Goal: Information Seeking & Learning: Learn about a topic

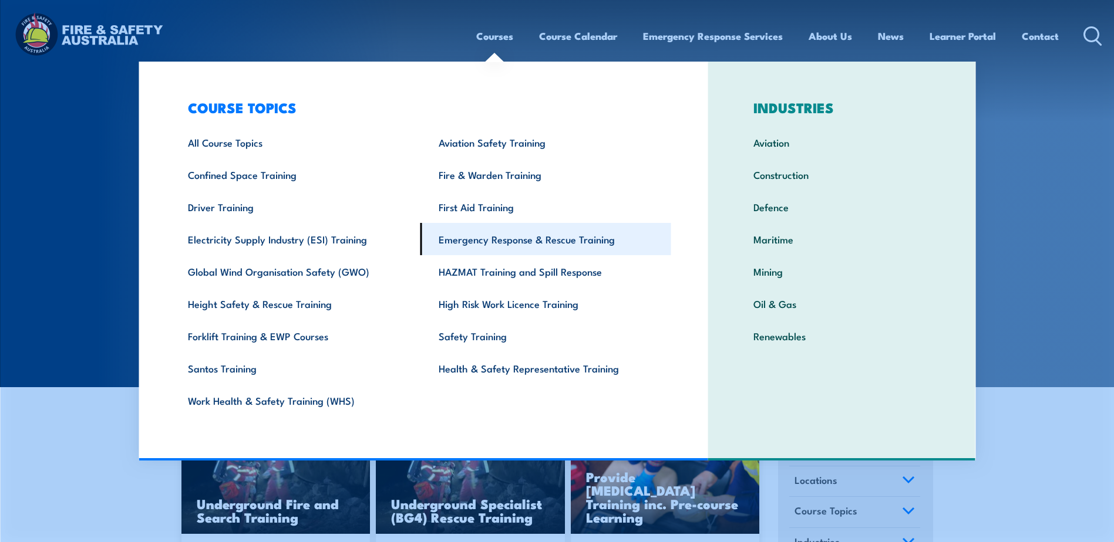
click at [483, 238] on link "Emergency Response & Rescue Training" at bounding box center [545, 239] width 251 height 32
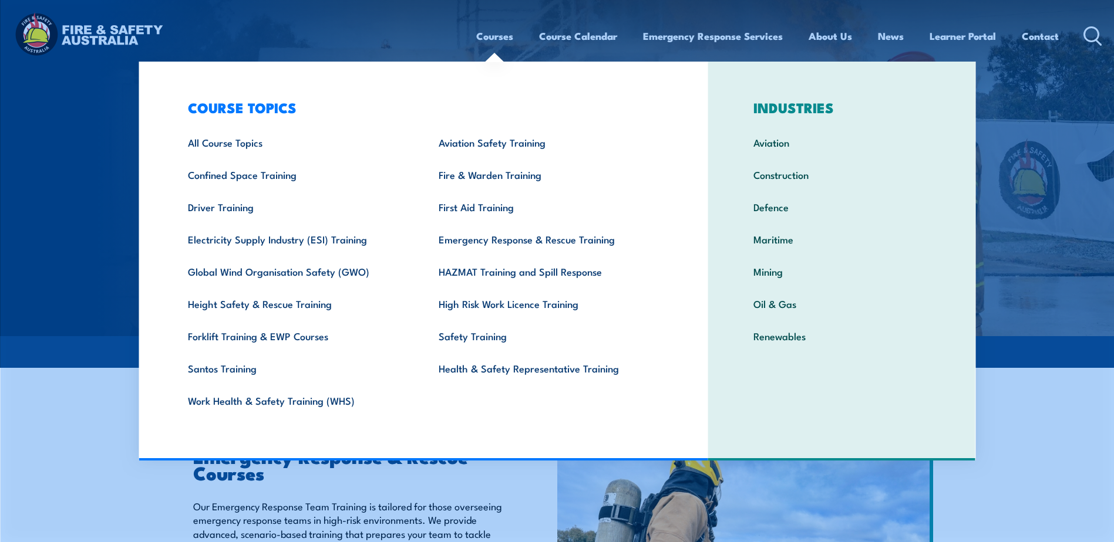
click at [492, 33] on link "Courses" at bounding box center [494, 36] width 37 height 31
